Goal: Task Accomplishment & Management: Manage account settings

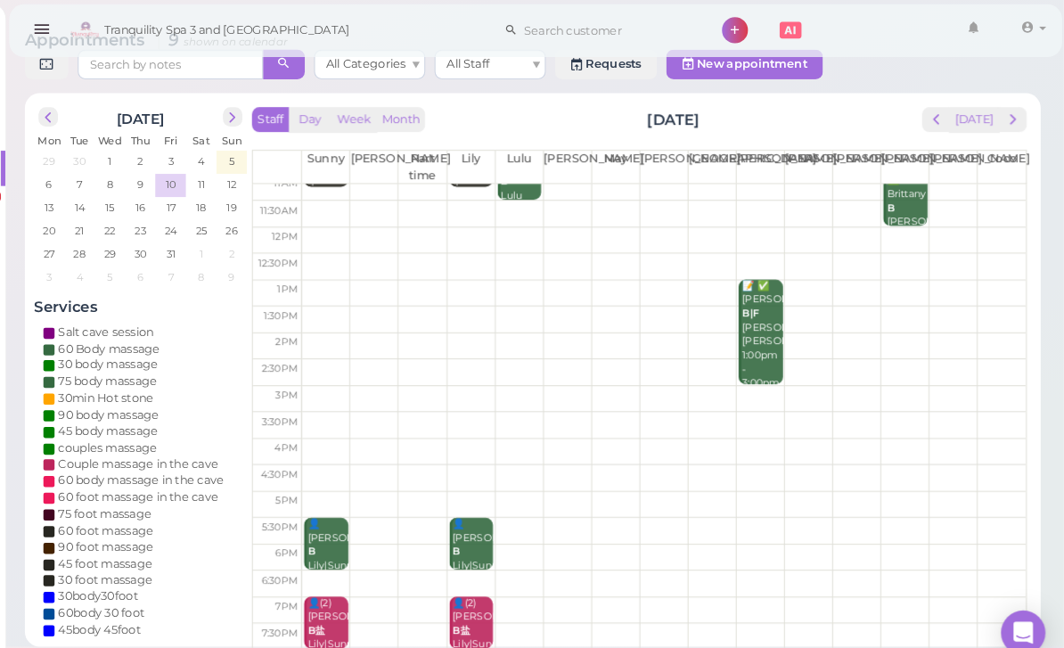
scroll to position [33, 0]
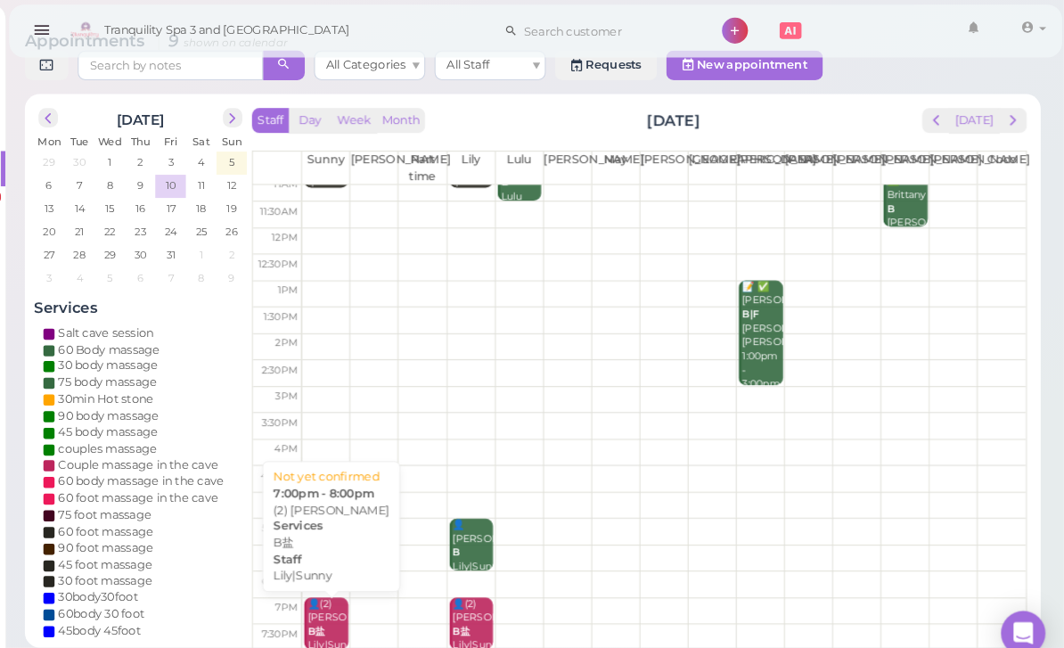
click at [336, 602] on div "👤(2) [PERSON_NAME]|Sunny 7:00pm - 8:00pm" at bounding box center [356, 620] width 40 height 93
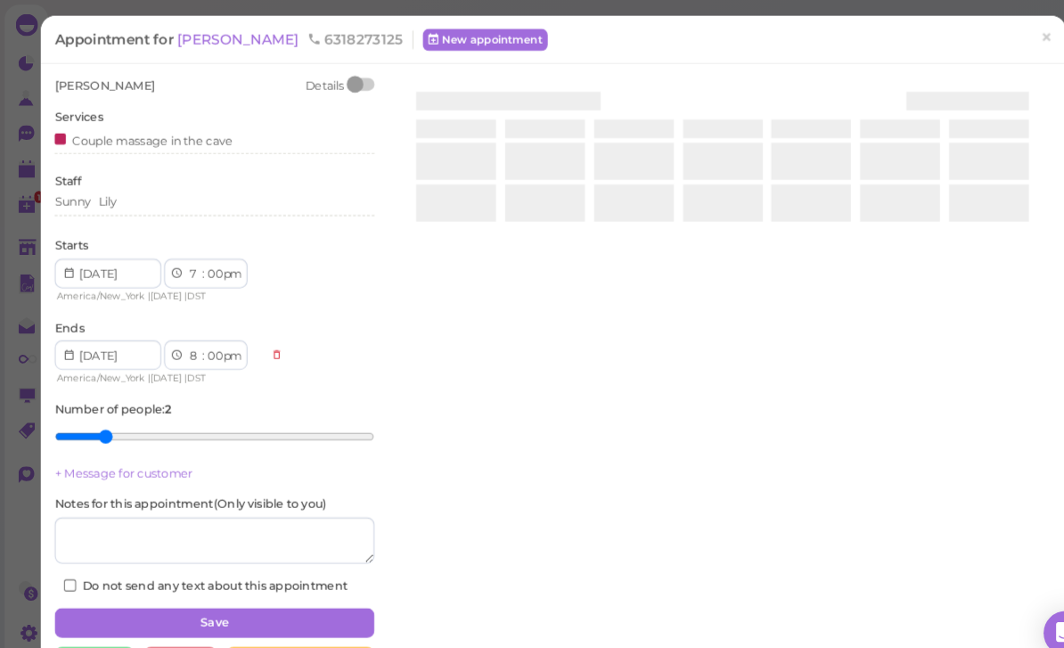
scroll to position [27, 0]
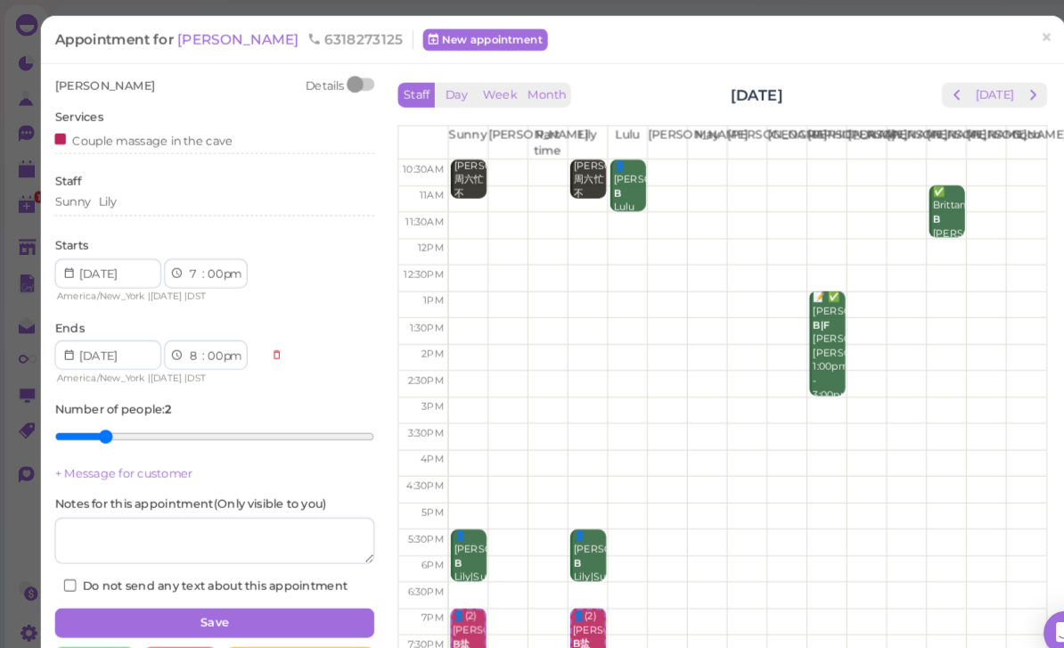
click at [1019, 36] on link "×" at bounding box center [1006, 38] width 33 height 42
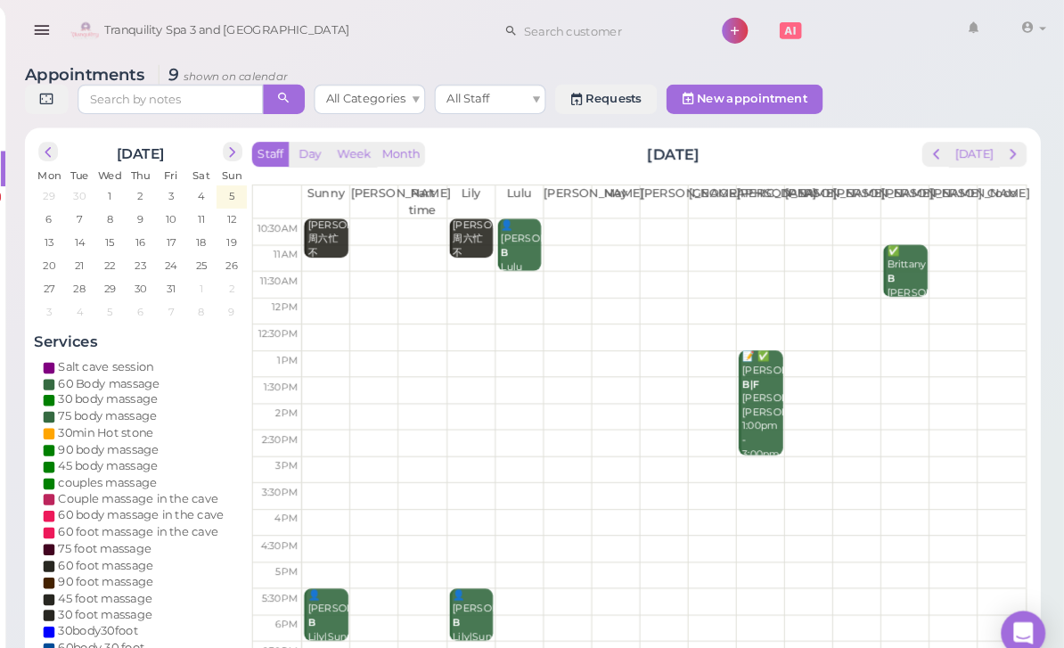
click at [1006, 155] on span "next" at bounding box center [1014, 148] width 17 height 17
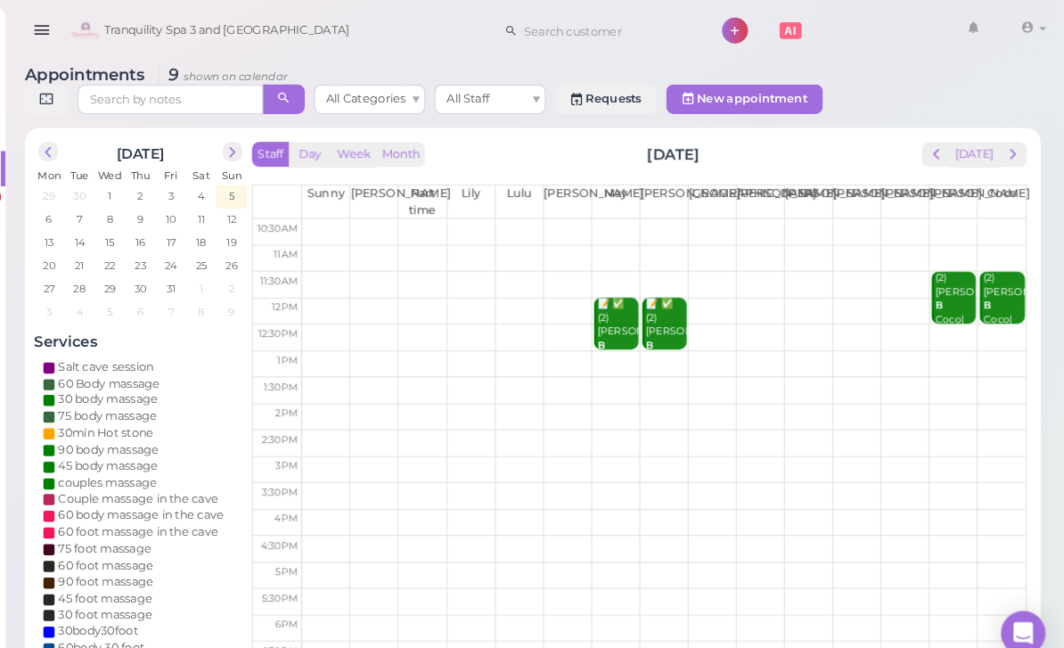
click at [1006, 149] on span "next" at bounding box center [1014, 148] width 17 height 17
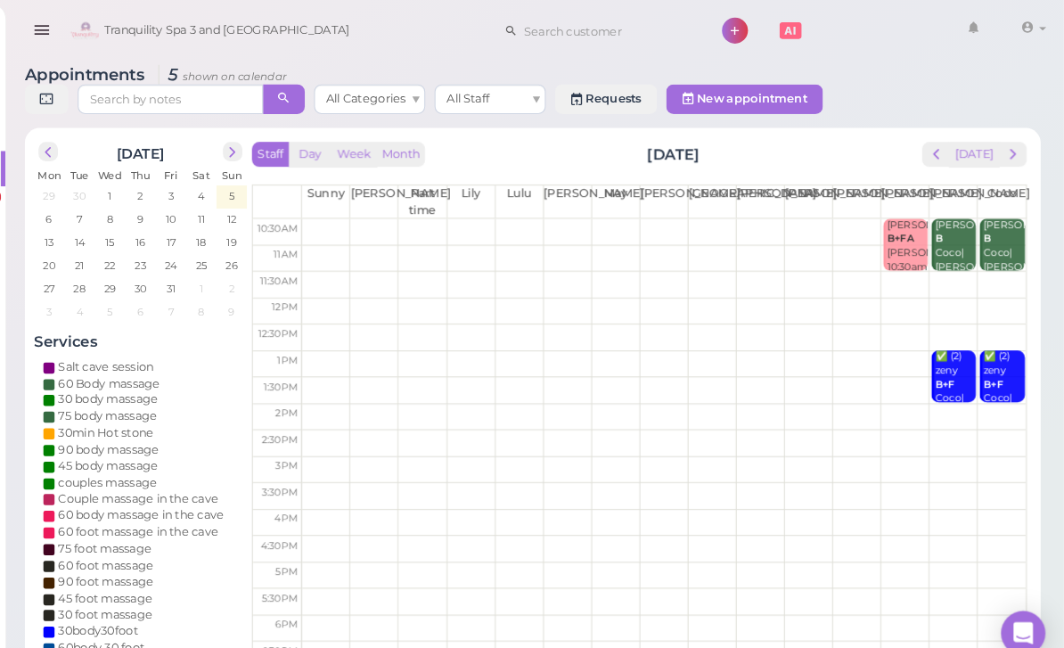
click at [933, 156] on span "prev" at bounding box center [941, 148] width 17 height 17
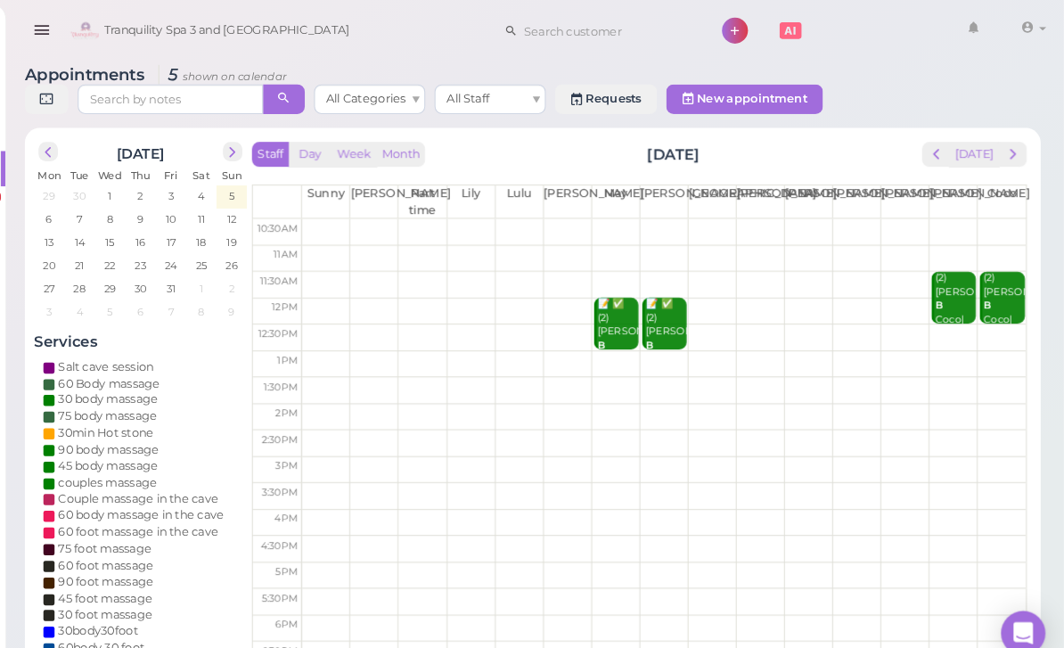
click at [933, 155] on span "prev" at bounding box center [941, 148] width 17 height 17
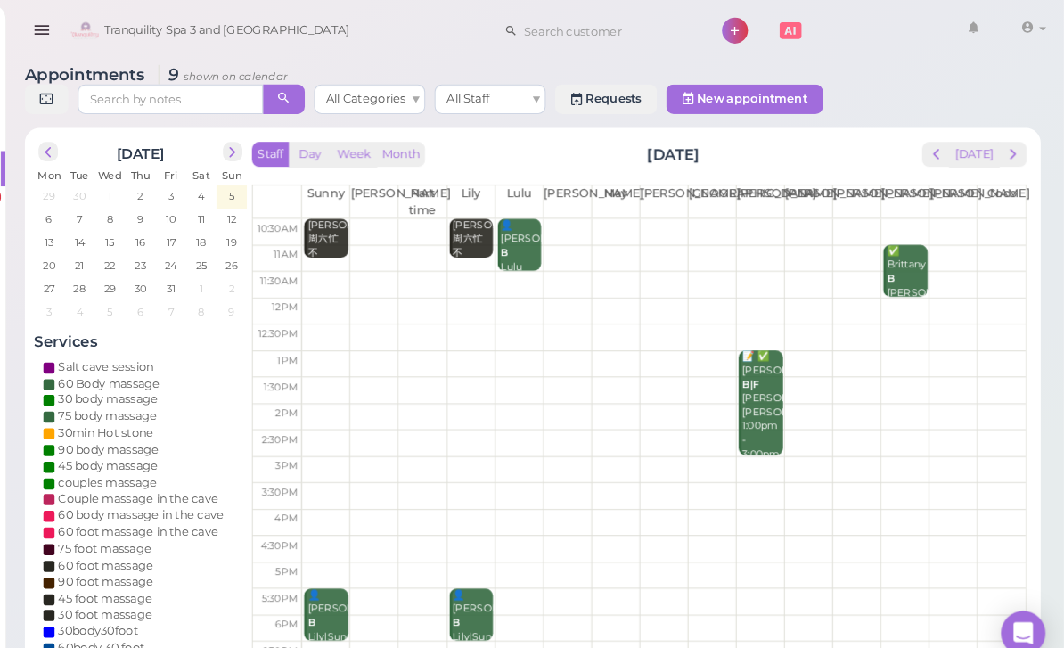
click at [928, 160] on div "[DATE]" at bounding box center [979, 148] width 102 height 24
click at [928, 153] on button "prev" at bounding box center [942, 148] width 28 height 24
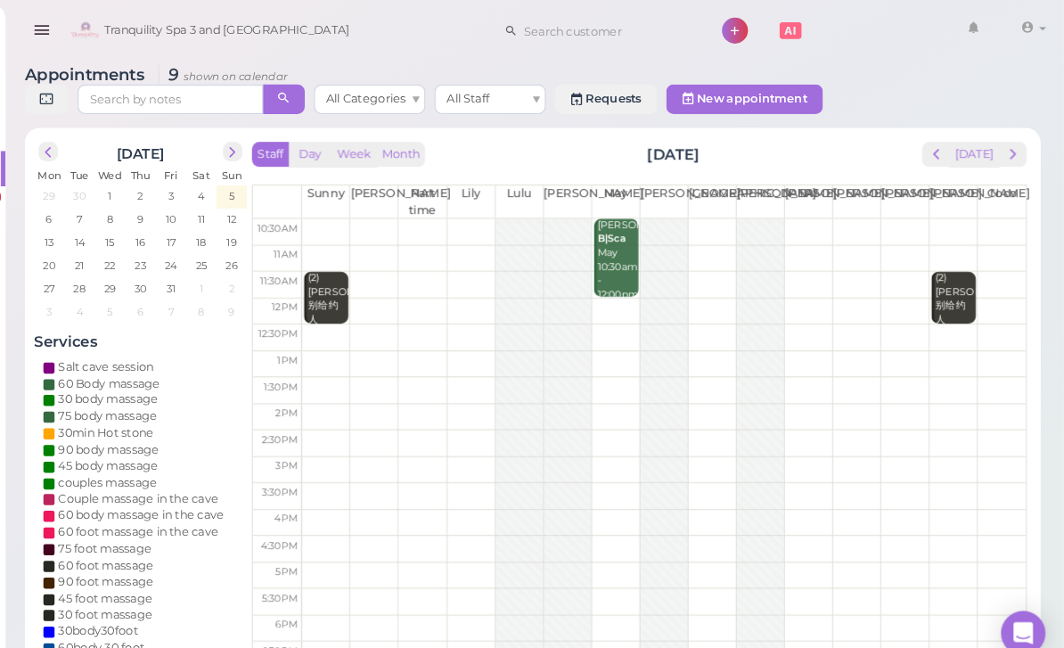
click at [933, 151] on span "prev" at bounding box center [941, 148] width 17 height 17
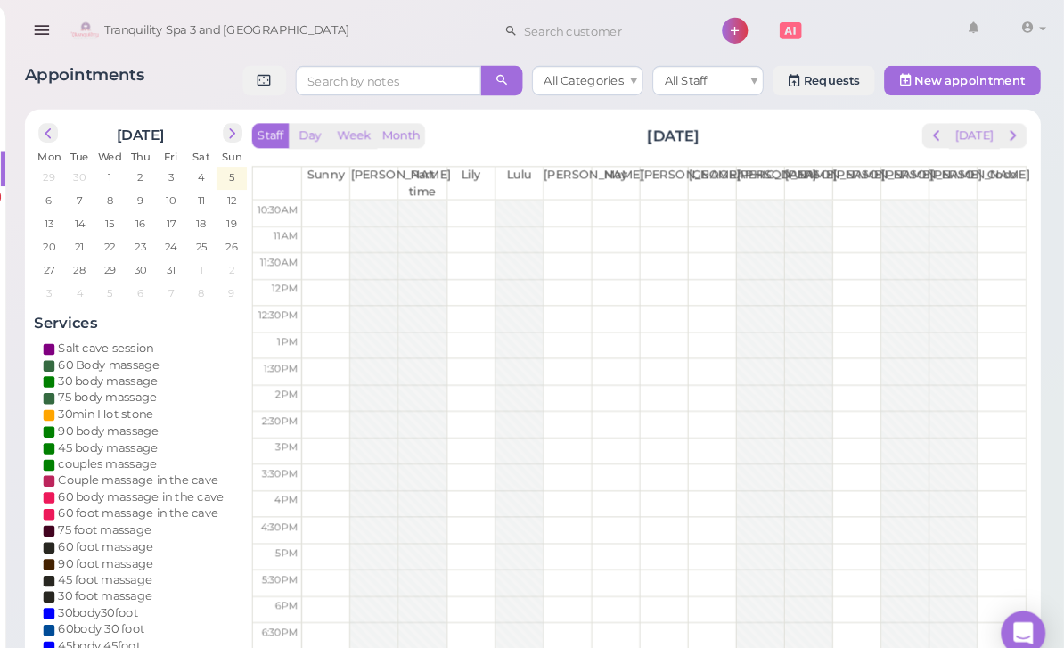
click at [902, 152] on div "Staff Day Week Month [DATE] [DATE] [PERSON_NAME] Part time [PERSON_NAME] [PERSO…" at bounding box center [655, 405] width 745 height 573
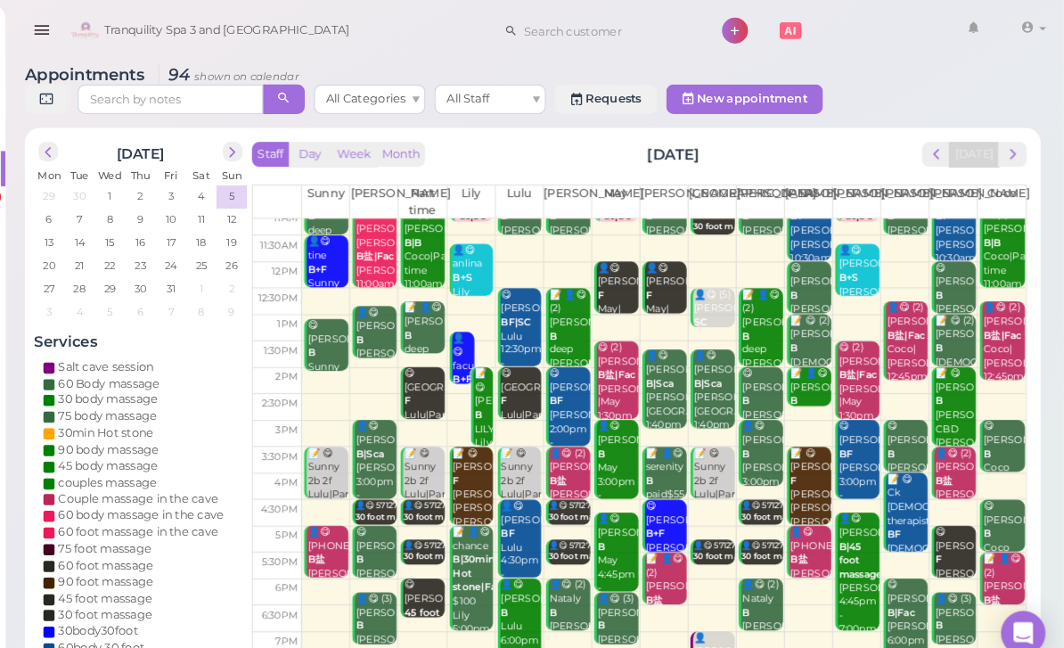
scroll to position [35, 0]
